Goal: Task Accomplishment & Management: Manage account settings

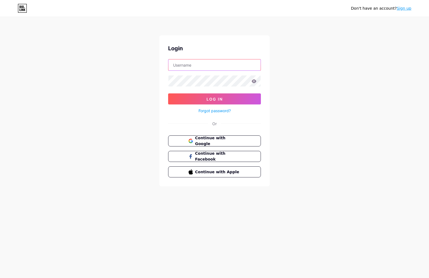
click at [215, 65] on input "text" at bounding box center [215, 64] width 92 height 11
type input "[EMAIL_ADDRESS][DOMAIN_NAME]"
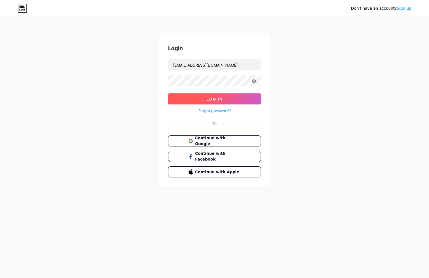
click at [227, 99] on button "Log In" at bounding box center [214, 98] width 93 height 11
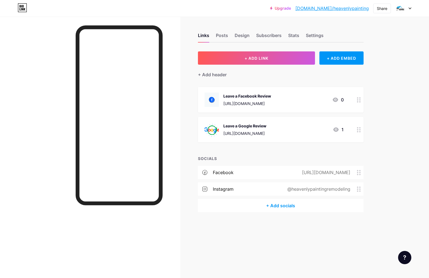
click at [289, 202] on div "+ Add socials" at bounding box center [281, 205] width 166 height 13
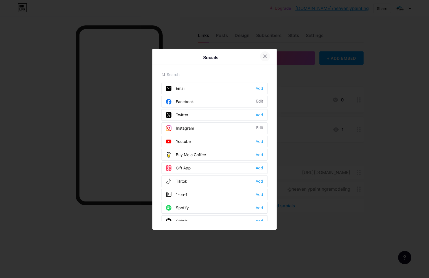
click at [267, 56] on div at bounding box center [265, 56] width 10 height 10
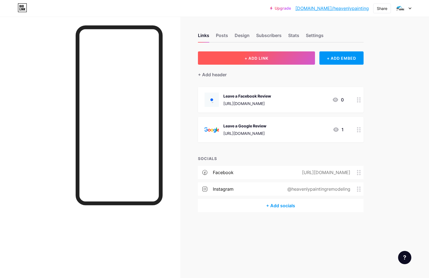
click at [268, 60] on span "+ ADD LINK" at bounding box center [257, 58] width 24 height 5
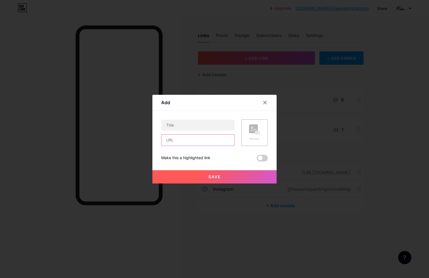
click at [204, 135] on input "text" at bounding box center [198, 140] width 73 height 11
paste input "[URL][DOMAIN_NAME]"
type input "[URL][DOMAIN_NAME]"
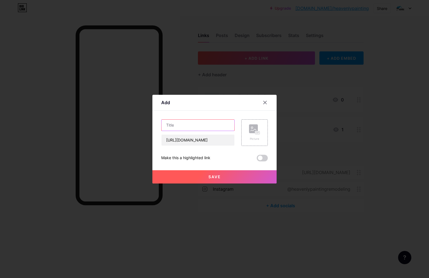
click at [205, 128] on input "text" at bounding box center [198, 125] width 73 height 11
type input "B"
click at [206, 125] on input "Vote for us for Best Of the Basin" at bounding box center [198, 125] width 73 height 11
type input "Vote for us for Best of the Basin"
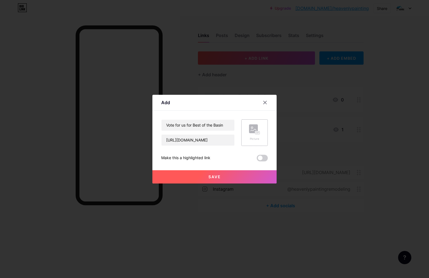
click at [250, 141] on div "Picture" at bounding box center [254, 132] width 27 height 27
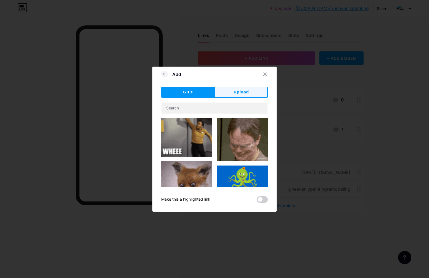
click at [237, 94] on span "Upload" at bounding box center [241, 92] width 15 height 6
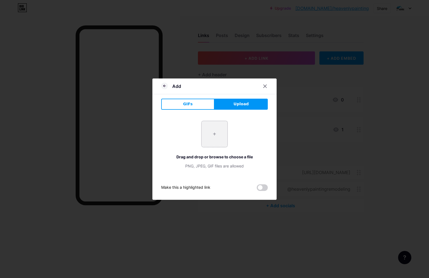
click at [224, 127] on input "file" at bounding box center [215, 134] width 26 height 26
type input "C:\fakepath\BestOfBasin.jpeg"
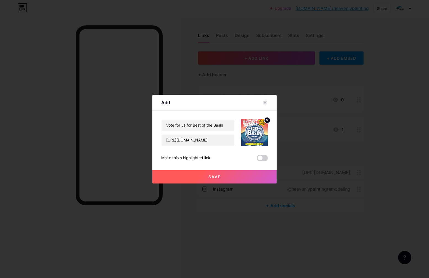
click at [218, 177] on span "Save" at bounding box center [215, 176] width 12 height 5
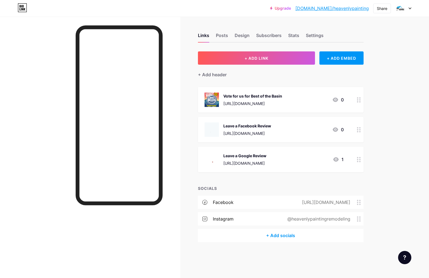
click at [359, 101] on icon at bounding box center [359, 99] width 4 height 5
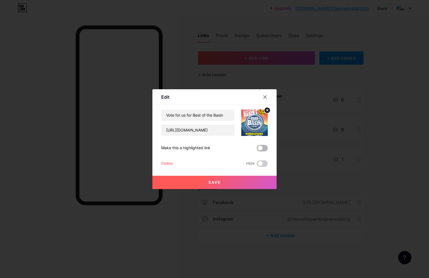
click at [264, 150] on span at bounding box center [262, 148] width 11 height 7
click at [257, 149] on input "checkbox" at bounding box center [257, 149] width 0 height 0
click at [256, 180] on button "Save" at bounding box center [215, 182] width 124 height 13
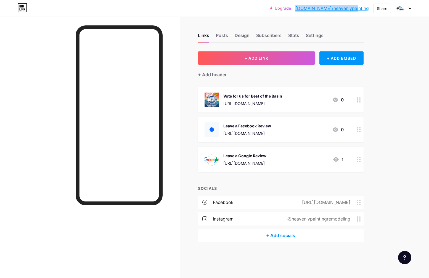
copy link "[DOMAIN_NAME]/heavenlypainting"
click at [358, 99] on circle at bounding box center [357, 99] width 1 height 1
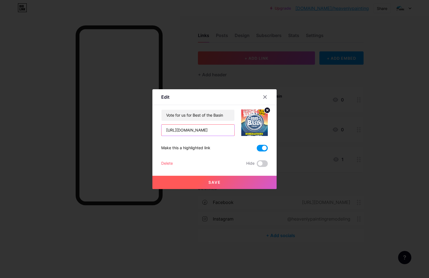
click at [221, 131] on input "[URL][DOMAIN_NAME]" at bounding box center [198, 130] width 73 height 11
click at [212, 119] on input "Vote for us for Best of the Basin" at bounding box center [198, 115] width 73 height 11
click at [306, 85] on div at bounding box center [214, 139] width 429 height 278
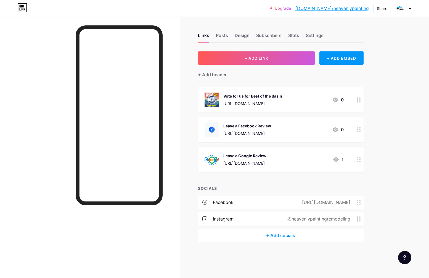
click at [409, 8] on div at bounding box center [404, 8] width 16 height 10
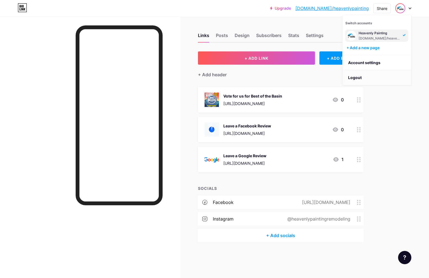
click at [376, 75] on li "Logout" at bounding box center [377, 77] width 69 height 15
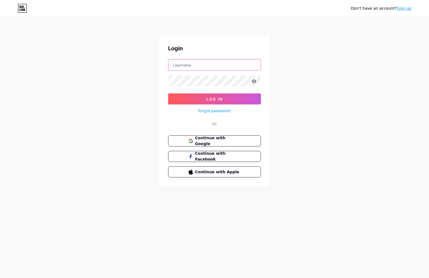
click at [234, 67] on input "text" at bounding box center [215, 64] width 92 height 11
type input "oromero@qsd.wednet.edu"
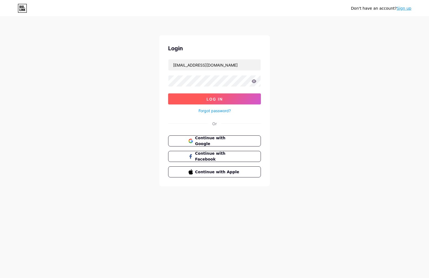
click at [228, 102] on button "Log In" at bounding box center [214, 98] width 93 height 11
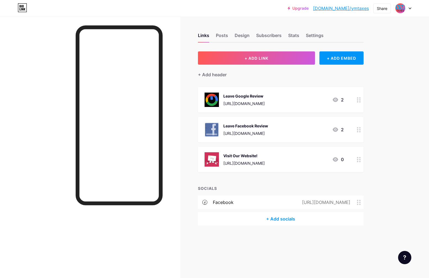
click at [409, 6] on div at bounding box center [404, 8] width 16 height 10
click at [377, 71] on li "Logout" at bounding box center [377, 77] width 69 height 15
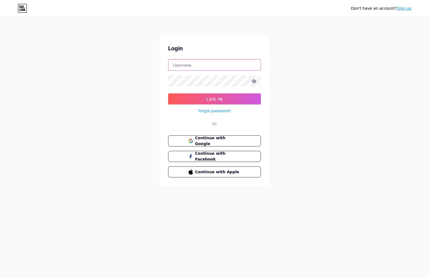
click at [214, 63] on input "text" at bounding box center [215, 64] width 92 height 11
type input "racso303172@icloud.com"
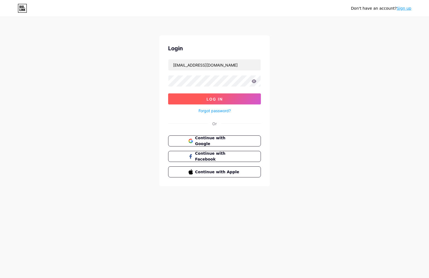
click at [237, 96] on button "Log In" at bounding box center [214, 98] width 93 height 11
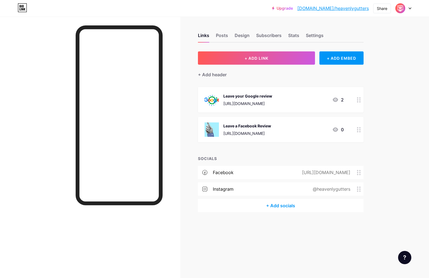
click at [409, 10] on div at bounding box center [404, 8] width 16 height 10
click at [274, 71] on div "+ Add header" at bounding box center [281, 72] width 166 height 14
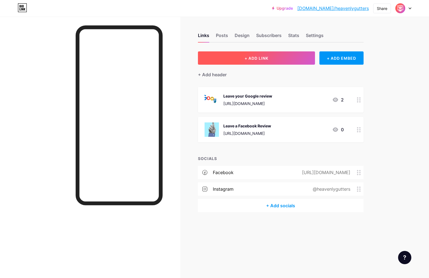
click at [270, 58] on button "+ ADD LINK" at bounding box center [256, 57] width 117 height 13
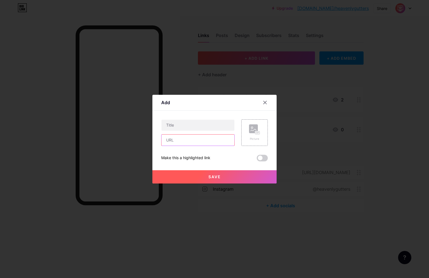
click at [206, 136] on input "text" at bounding box center [198, 140] width 73 height 11
paste input "[DOMAIN_NAME]/heavenlypainting"
type input "[DOMAIN_NAME]/heavenlypainting"
paste input "[URL][DOMAIN_NAME]"
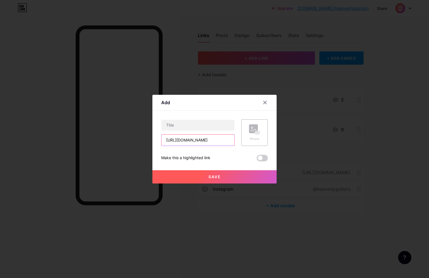
type input "[URL][DOMAIN_NAME]"
click at [212, 123] on input "text" at bounding box center [198, 125] width 73 height 11
paste input "Vote for us for Best of the Basin"
type input "Vote for us for Best of the Basin"
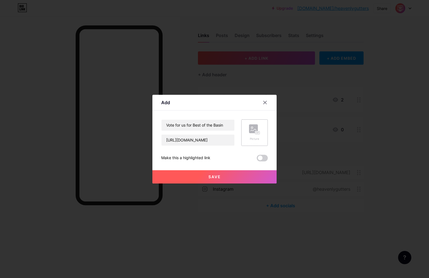
click at [254, 134] on icon at bounding box center [254, 129] width 11 height 10
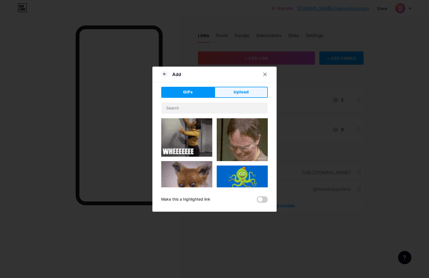
click at [252, 91] on button "Upload" at bounding box center [241, 92] width 53 height 11
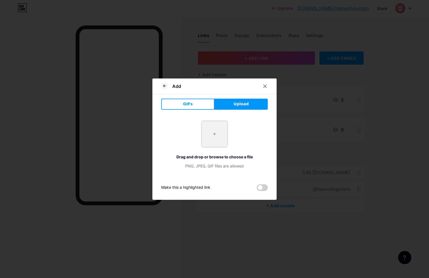
click at [217, 129] on input "file" at bounding box center [215, 134] width 26 height 26
type input "C:\fakepath\BestOfBasin.jpeg"
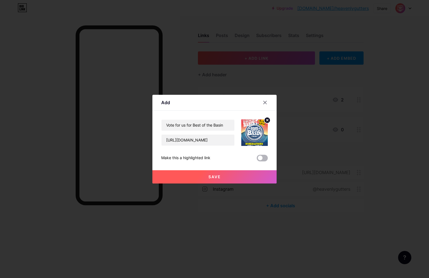
click at [259, 159] on span at bounding box center [262, 158] width 11 height 7
click at [257, 159] on input "checkbox" at bounding box center [257, 159] width 0 height 0
click at [255, 173] on button "Save" at bounding box center [215, 176] width 124 height 13
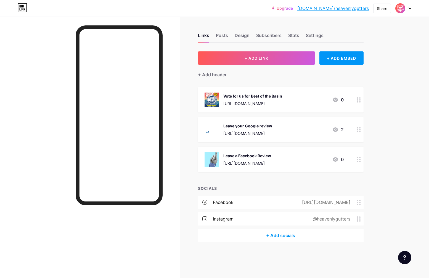
click at [254, 128] on div "Leave your Google review" at bounding box center [248, 126] width 49 height 6
click at [266, 100] on div at bounding box center [265, 97] width 10 height 10
click at [358, 101] on circle at bounding box center [357, 101] width 1 height 1
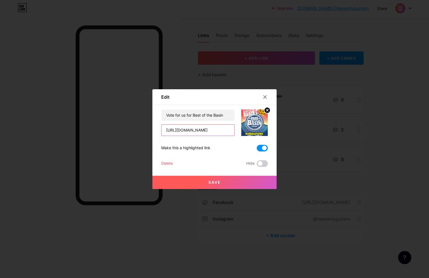
click at [211, 132] on input "[URL][DOMAIN_NAME]" at bounding box center [198, 130] width 73 height 11
click at [248, 182] on button "Save" at bounding box center [215, 182] width 124 height 13
click at [264, 98] on icon at bounding box center [265, 96] width 3 height 3
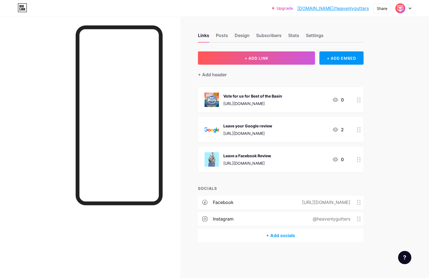
click at [411, 6] on div at bounding box center [404, 8] width 16 height 10
click at [359, 80] on li "Logout" at bounding box center [377, 77] width 69 height 15
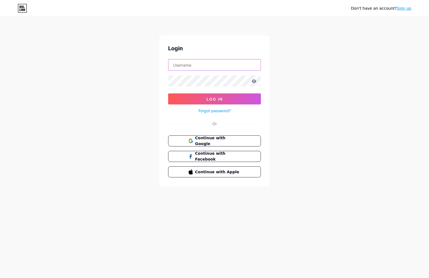
click at [232, 69] on input "text" at bounding box center [215, 64] width 92 height 11
click at [280, 127] on div "Don't have an account? Sign up Login Log In Forgot password? Or Continue with G…" at bounding box center [214, 102] width 429 height 204
click at [240, 138] on span "Continue with Google" at bounding box center [218, 141] width 46 height 12
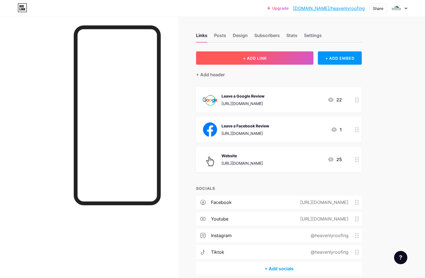
click at [272, 56] on button "+ ADD LINK" at bounding box center [254, 57] width 117 height 13
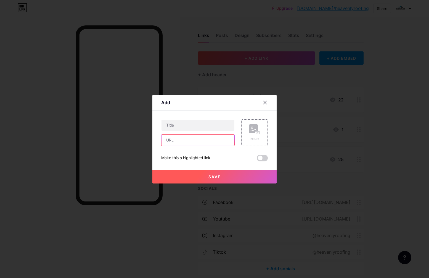
click at [207, 141] on input "text" at bounding box center [198, 140] width 73 height 11
paste input "Vote for us for Best of the Basin"
type input "Vote for us for Best of the Basin"
click at [210, 127] on input "text" at bounding box center [198, 125] width 73 height 11
paste input "Vote for us for Best of the Basin"
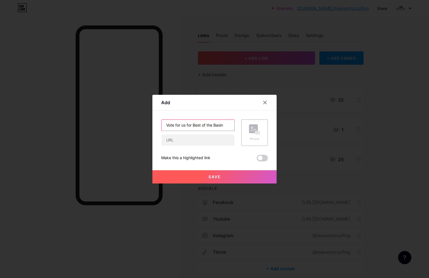
type input "Vote for us for Best of the Basin"
click at [227, 133] on div "Vote for us for Best of the Basin" at bounding box center [197, 132] width 73 height 27
click at [227, 135] on input "text" at bounding box center [198, 140] width 73 height 11
paste input "[URL][DOMAIN_NAME]"
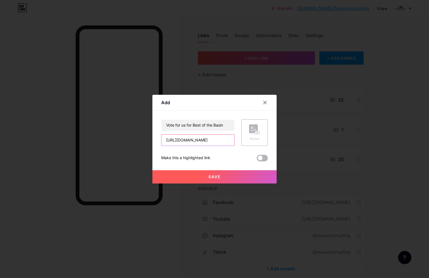
type input "[URL][DOMAIN_NAME]"
click at [263, 157] on span at bounding box center [262, 158] width 11 height 7
click at [257, 159] on input "checkbox" at bounding box center [257, 159] width 0 height 0
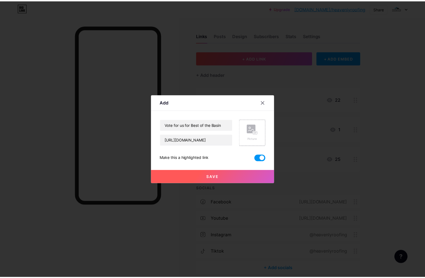
scroll to position [0, 0]
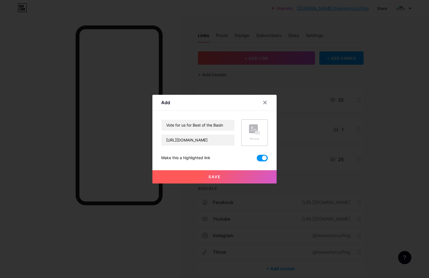
click at [257, 142] on div "Picture" at bounding box center [254, 132] width 27 height 27
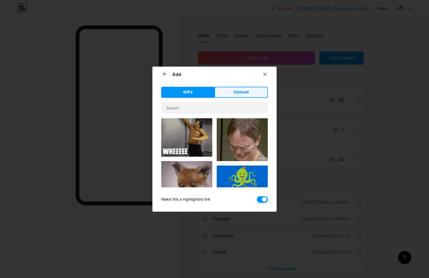
click at [237, 94] on span "Upload" at bounding box center [241, 92] width 15 height 6
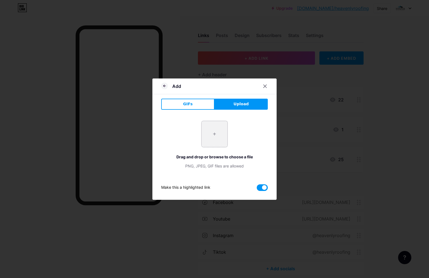
click at [220, 142] on input "file" at bounding box center [215, 134] width 26 height 26
type input "C:\fakepath\BestOfBasin.jpeg"
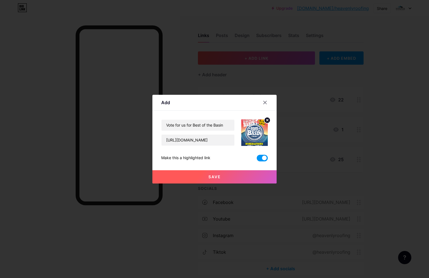
click at [216, 171] on button "Save" at bounding box center [215, 176] width 124 height 13
